Goal: Submit feedback/report problem

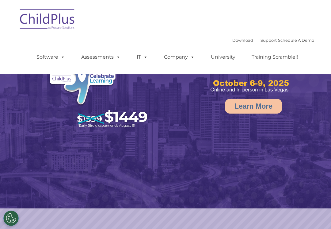
select select "MEDIUM"
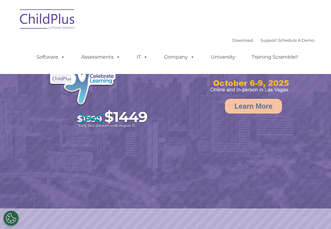
select select "MEDIUM"
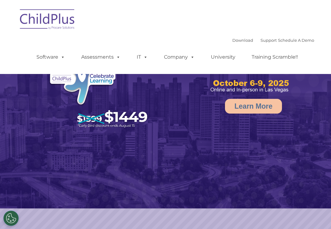
select select "MEDIUM"
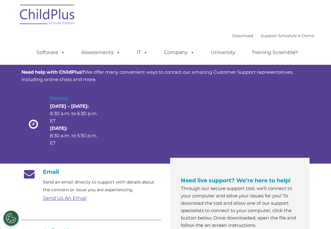
scroll to position [2, 0]
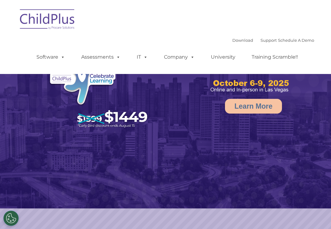
select select "MEDIUM"
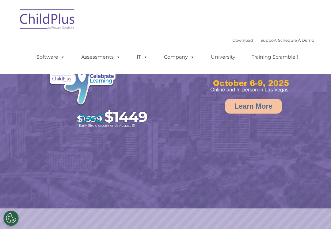
select select "MEDIUM"
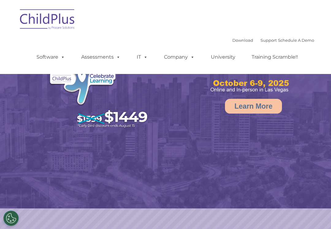
select select "MEDIUM"
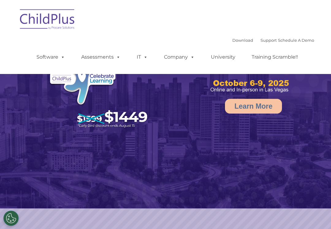
select select "MEDIUM"
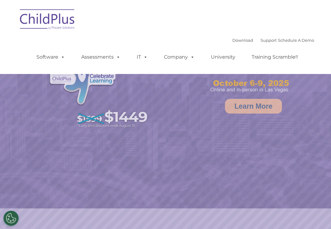
select select "MEDIUM"
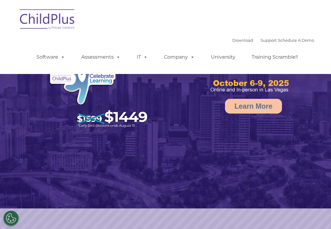
select select "MEDIUM"
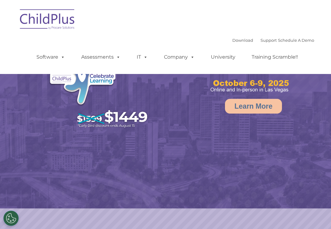
select select "MEDIUM"
